Goal: Register for event/course

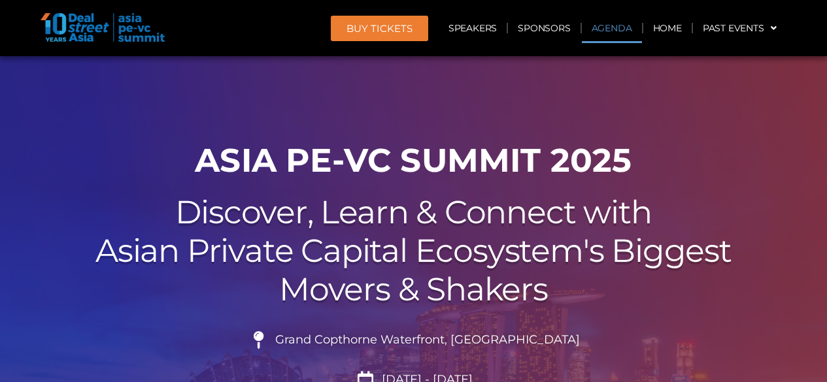
scroll to position [695, 0]
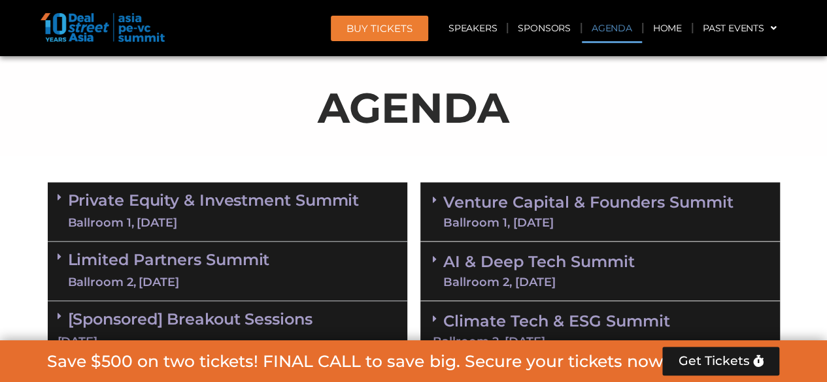
click at [713, 199] on link "Venture Capital & Founders​ Summit Ballroom 1, [DATE]" at bounding box center [588, 212] width 290 height 34
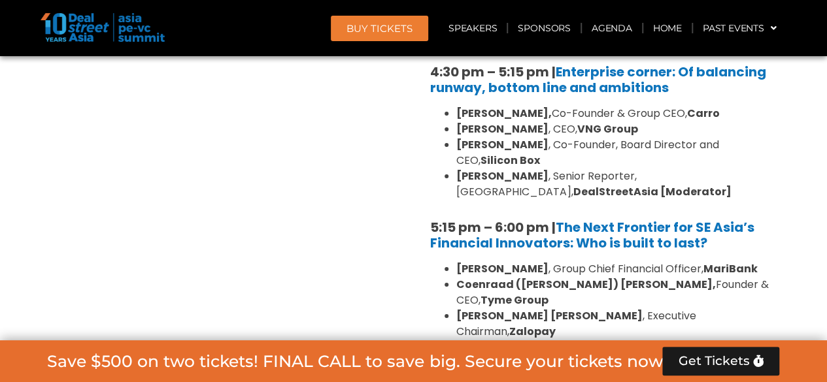
scroll to position [2374, 0]
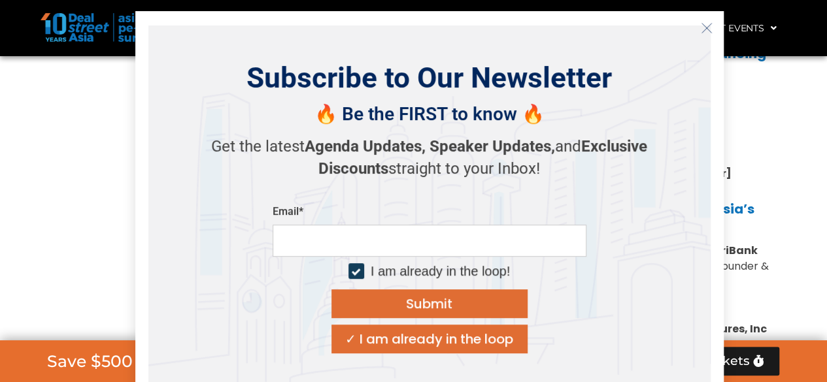
click at [706, 28] on icon "Close" at bounding box center [707, 28] width 12 height 12
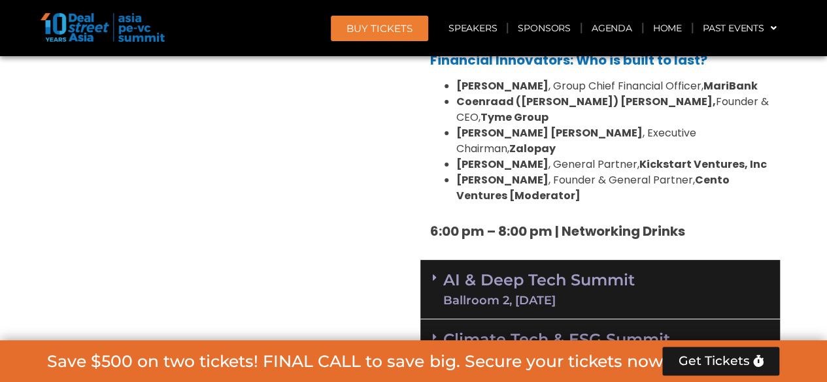
scroll to position [2617, 0]
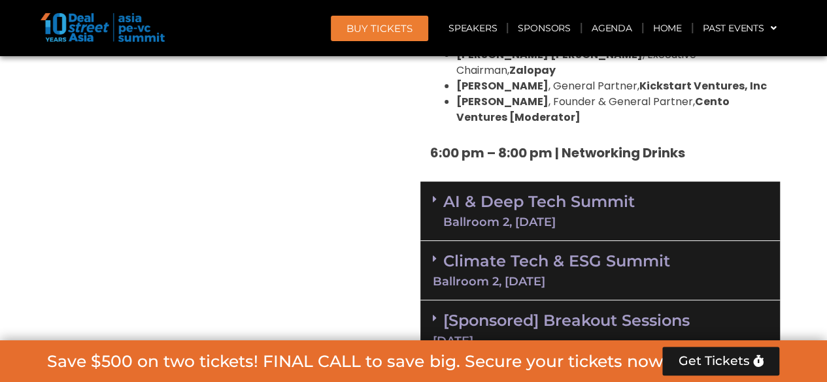
click at [654, 182] on div "AI & Deep Tech Summit Ballroom 2, [DATE]" at bounding box center [599, 211] width 359 height 59
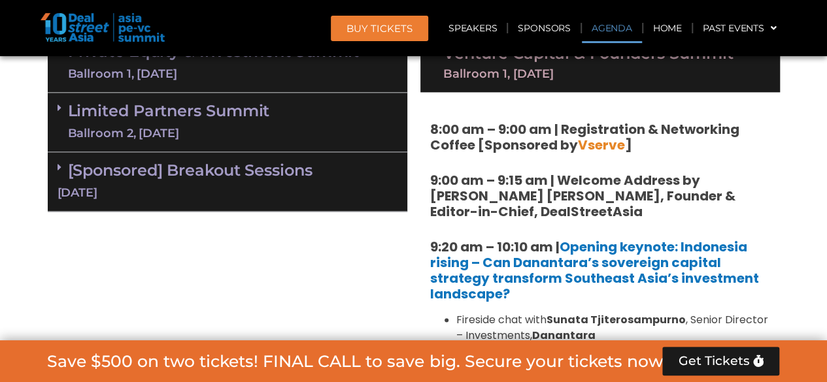
scroll to position [510, 0]
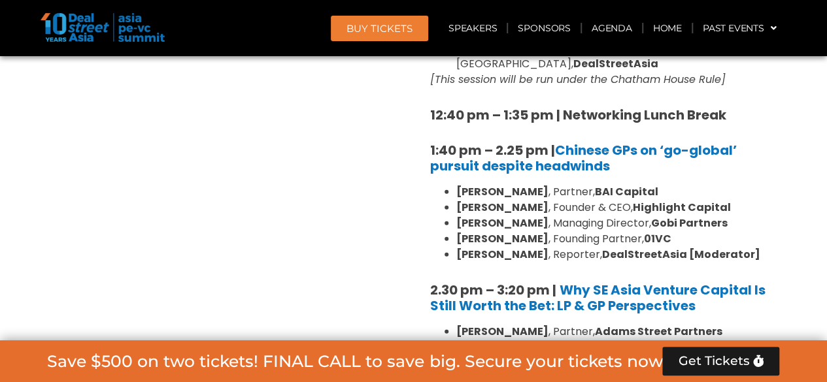
scroll to position [1716, 0]
drag, startPoint x: 831, startPoint y: 35, endPoint x: 836, endPoint y: 59, distance: 25.3
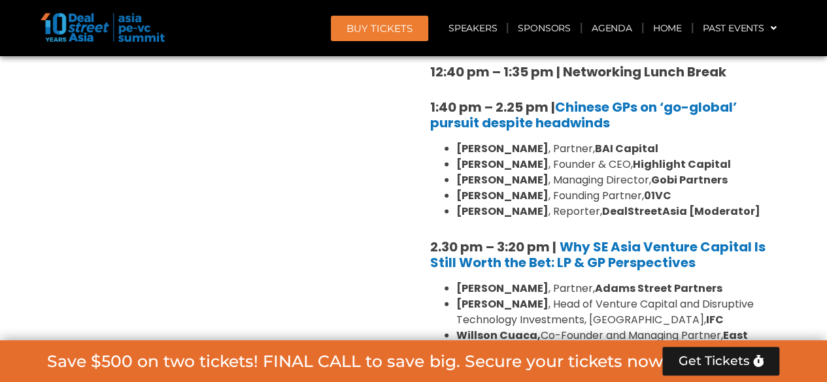
scroll to position [1698, 0]
